Goal: Information Seeking & Learning: Compare options

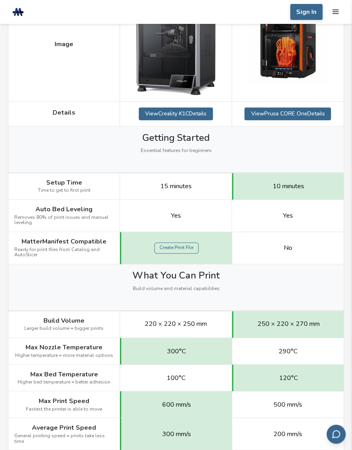
click at [188, 188] on span "15 minutes" at bounding box center [175, 186] width 31 height 7
click at [182, 213] on div "Yes" at bounding box center [176, 216] width 112 height 32
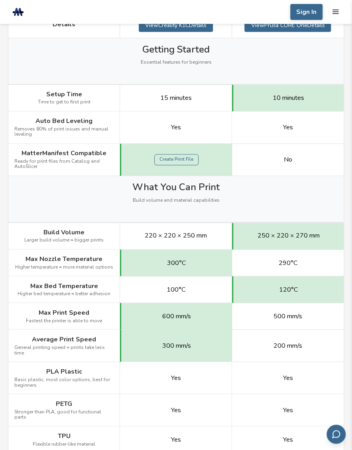
scroll to position [309, 0]
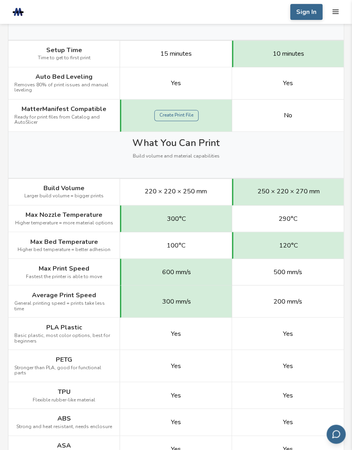
click at [178, 193] on span "220 × 220 × 250 mm" at bounding box center [176, 191] width 62 height 7
click at [179, 219] on span "300°C" at bounding box center [176, 218] width 19 height 7
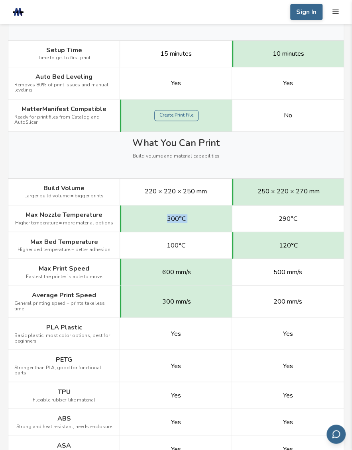
click at [179, 219] on span "300°C" at bounding box center [176, 218] width 19 height 7
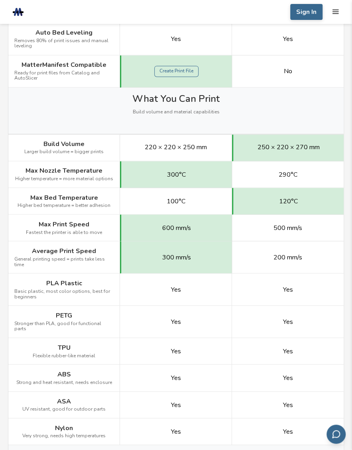
click at [182, 200] on span "100°C" at bounding box center [175, 201] width 19 height 7
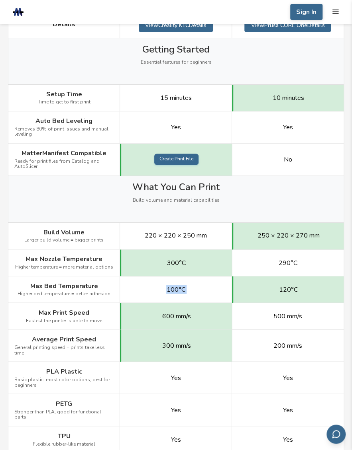
scroll to position [398, 0]
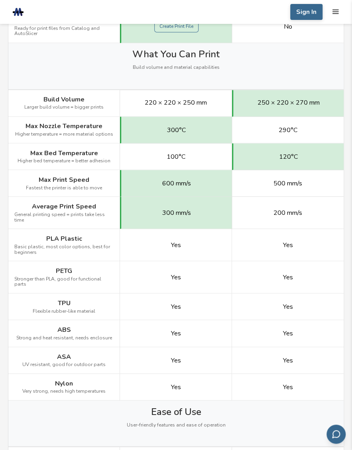
click at [176, 130] on span "300°C" at bounding box center [176, 129] width 19 height 7
click at [290, 153] on span "120°C" at bounding box center [288, 156] width 19 height 7
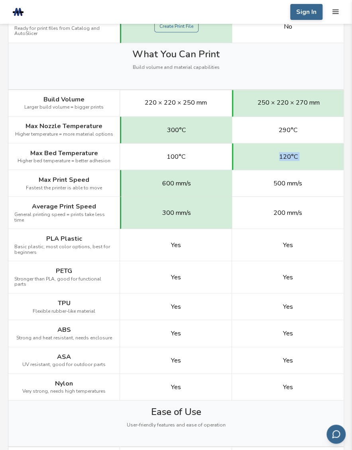
click at [290, 153] on span "120°C" at bounding box center [288, 156] width 19 height 7
click at [169, 185] on span "600 mm/s" at bounding box center [176, 183] width 29 height 7
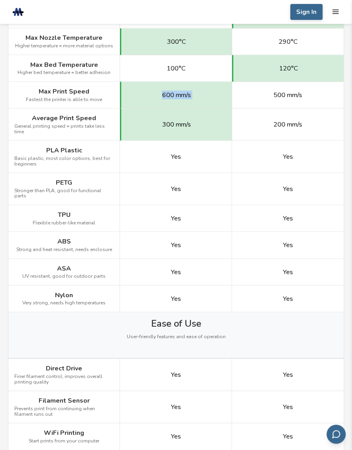
scroll to position [531, 0]
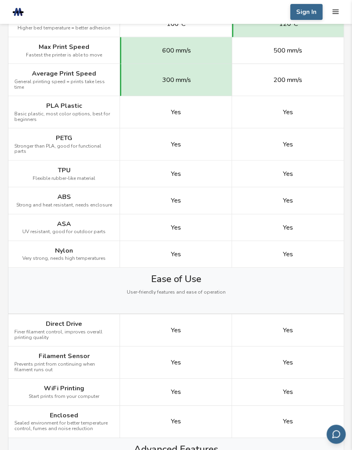
click at [177, 77] on span "300 mm/s" at bounding box center [176, 79] width 29 height 7
drag, startPoint x: 177, startPoint y: 77, endPoint x: 175, endPoint y: 80, distance: 4.1
click at [175, 80] on div "300 mm/s" at bounding box center [176, 80] width 112 height 32
click at [274, 76] on span "200 mm/s" at bounding box center [287, 79] width 29 height 7
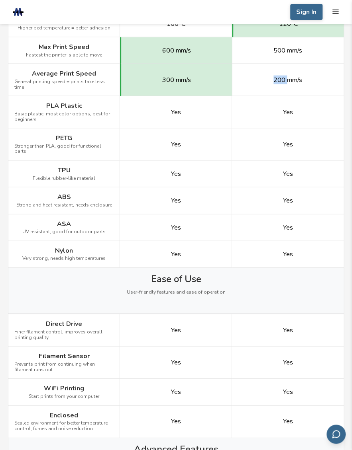
click at [274, 76] on span "200 mm/s" at bounding box center [287, 79] width 29 height 7
click at [175, 109] on span "Yes" at bounding box center [175, 112] width 10 height 7
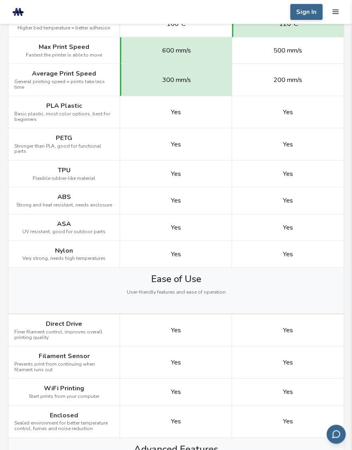
click at [175, 141] on span "Yes" at bounding box center [175, 144] width 10 height 7
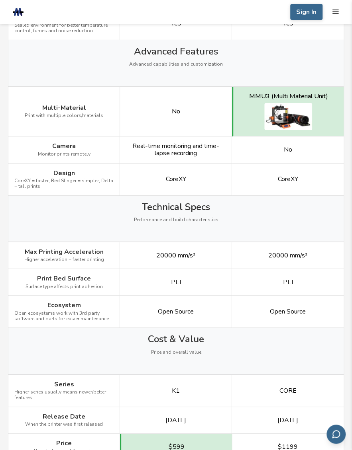
scroll to position [885, 0]
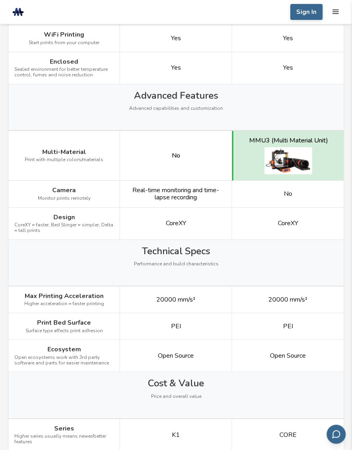
click at [180, 187] on span "Real-time monitoring and time-lapse recording" at bounding box center [175, 194] width 99 height 15
click at [286, 190] on span "No" at bounding box center [287, 193] width 8 height 7
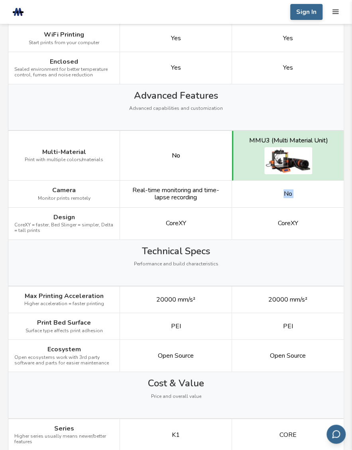
click at [286, 190] on span "No" at bounding box center [287, 193] width 8 height 7
click at [185, 187] on span "Real-time monitoring and time-lapse recording" at bounding box center [175, 194] width 99 height 15
click at [178, 208] on div "CoreXY" at bounding box center [176, 224] width 112 height 32
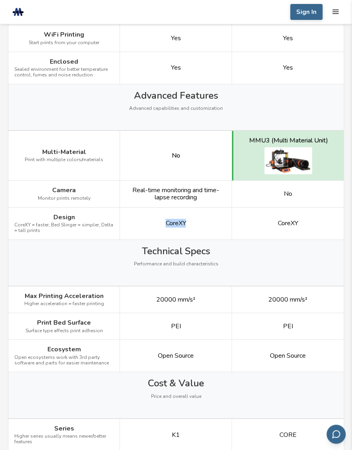
click at [178, 208] on div "CoreXY" at bounding box center [176, 224] width 112 height 32
click at [178, 187] on span "Real-time monitoring and time-lapse recording" at bounding box center [175, 194] width 99 height 15
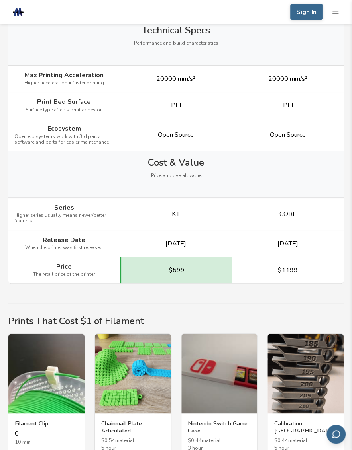
scroll to position [1150, 0]
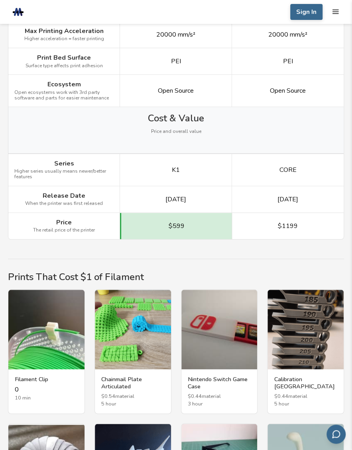
click at [176, 161] on div "K1" at bounding box center [176, 170] width 112 height 32
click at [186, 196] on span "[DATE]" at bounding box center [175, 199] width 21 height 7
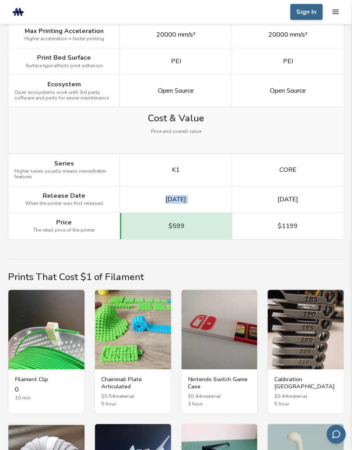
click at [186, 196] on span "[DATE]" at bounding box center [175, 199] width 21 height 7
click at [280, 186] on div "[DATE]" at bounding box center [288, 199] width 112 height 27
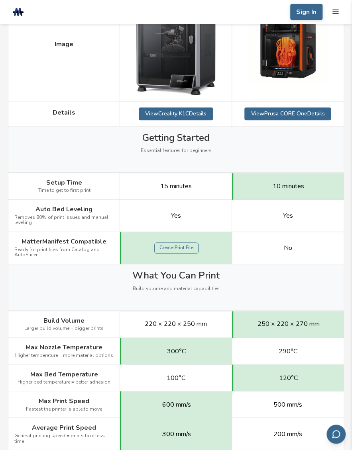
scroll to position [354, 0]
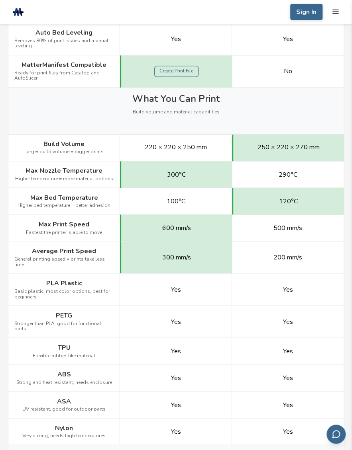
click at [188, 145] on span "220 × 220 × 250 mm" at bounding box center [176, 147] width 62 height 7
